Goal: Task Accomplishment & Management: Use online tool/utility

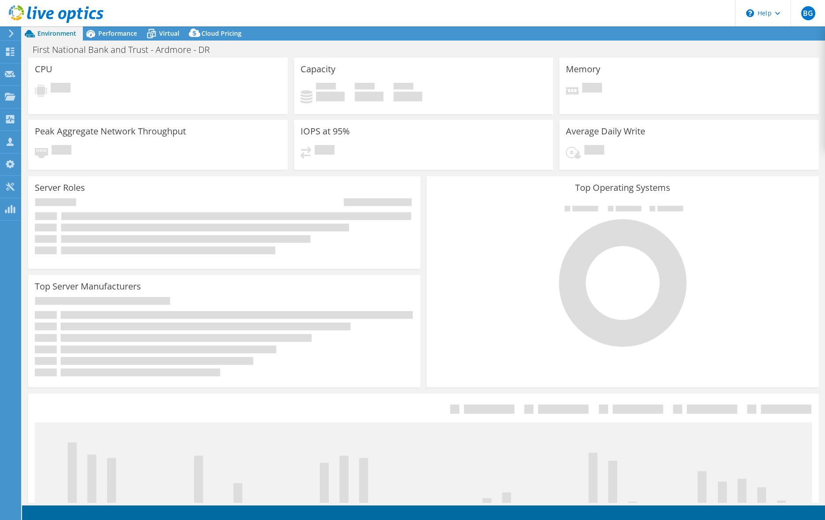
select select "USD"
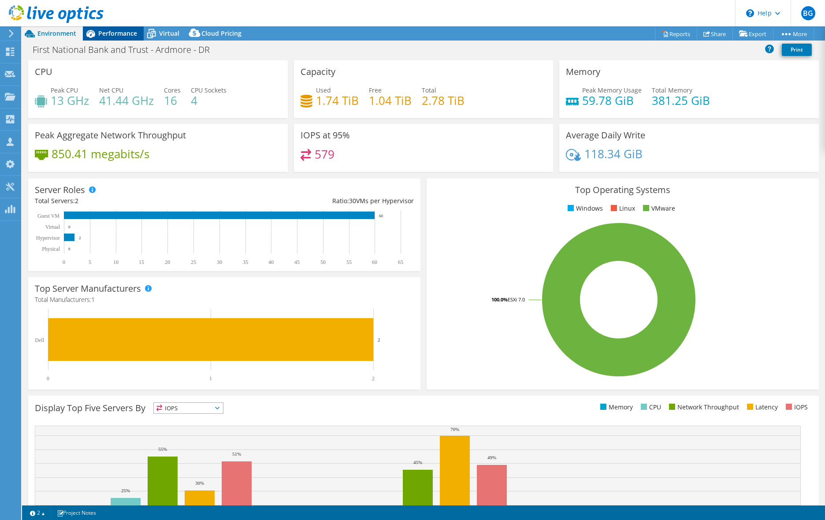
click at [116, 35] on span "Performance" at bounding box center [117, 33] width 39 height 8
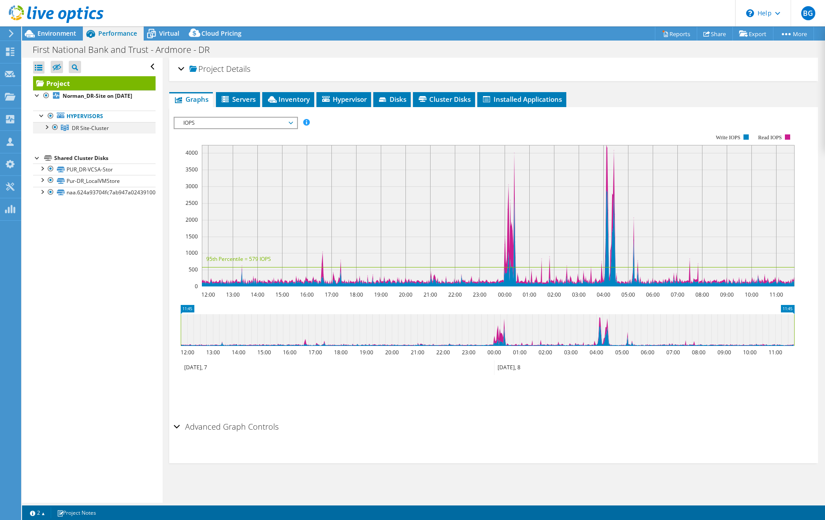
click at [49, 131] on div at bounding box center [46, 126] width 9 height 9
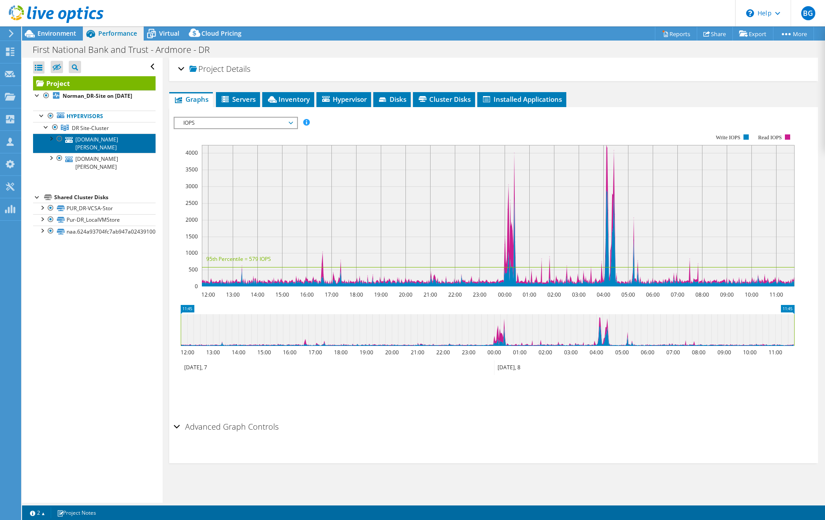
click at [92, 149] on link "[DOMAIN_NAME][PERSON_NAME]" at bounding box center [94, 143] width 123 height 19
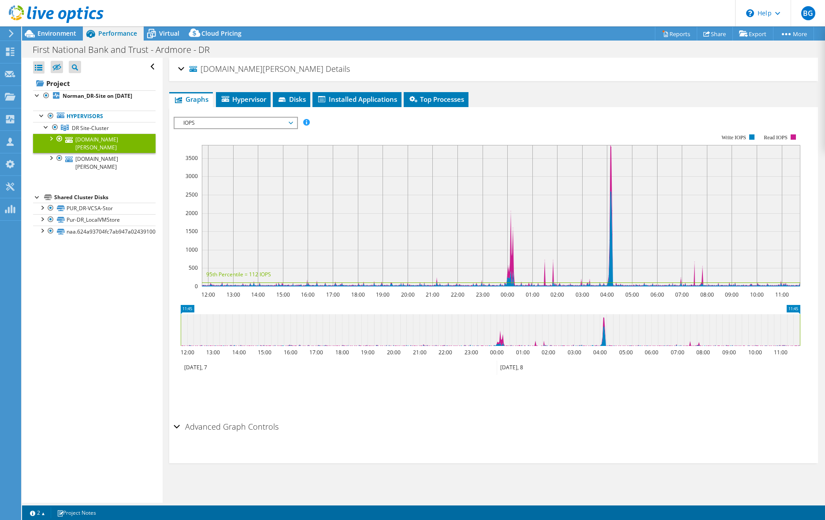
click at [54, 28] on div at bounding box center [52, 15] width 104 height 30
click at [182, 68] on div "[DOMAIN_NAME][PERSON_NAME] Details" at bounding box center [493, 69] width 631 height 19
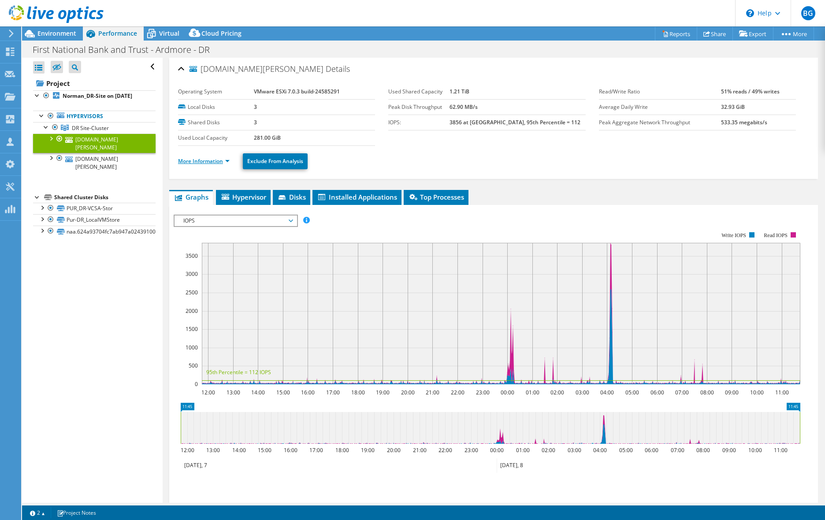
click at [216, 160] on link "More Information" at bounding box center [204, 160] width 52 height 7
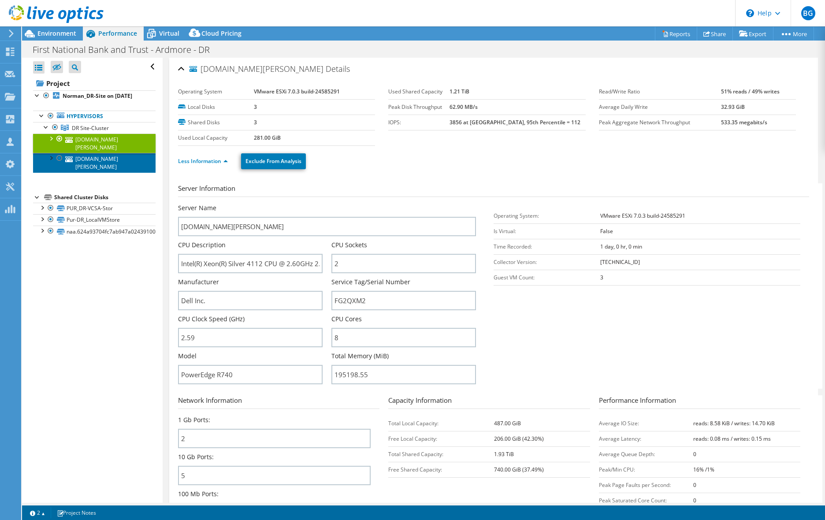
click at [89, 160] on link "[DOMAIN_NAME][PERSON_NAME]" at bounding box center [94, 162] width 123 height 19
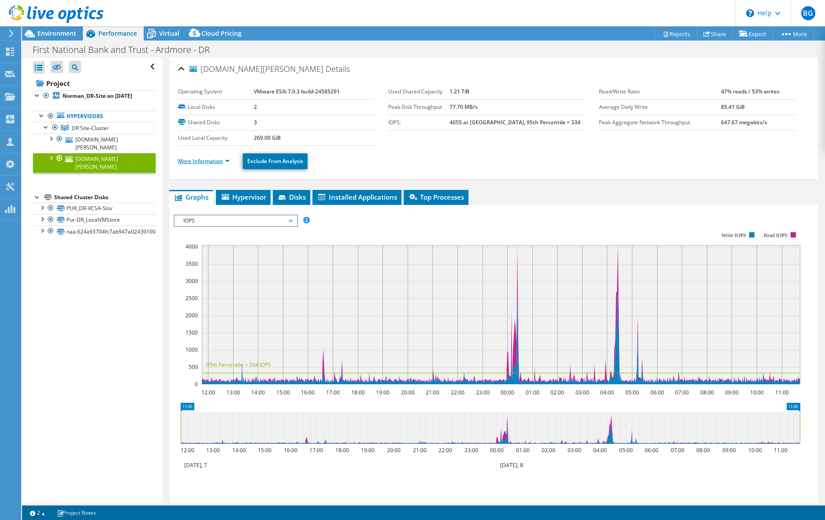
click at [213, 161] on link "More Information" at bounding box center [204, 160] width 52 height 7
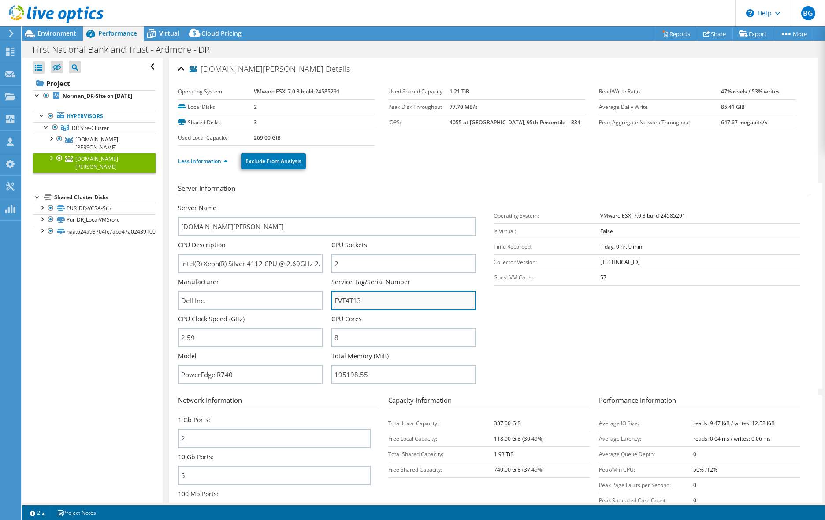
click at [349, 303] on input "FVT4T13" at bounding box center [404, 300] width 145 height 19
